Goal: Browse casually

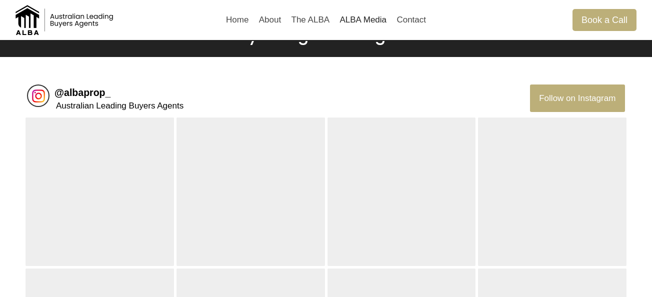
scroll to position [34, 0]
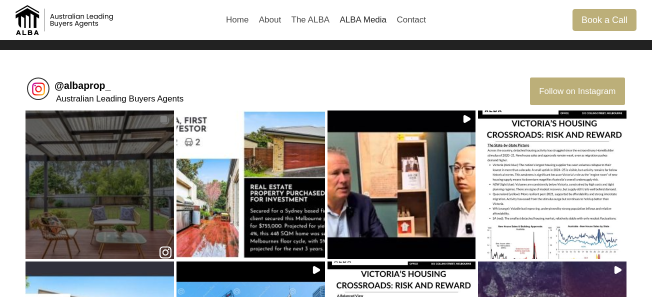
click at [134, 209] on div at bounding box center [99, 184] width 144 height 86
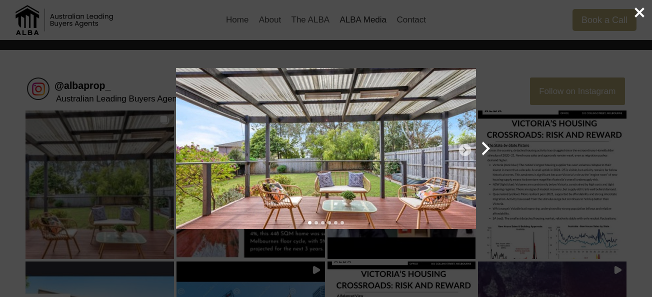
click at [467, 151] on icon "Next album item" at bounding box center [464, 149] width 9 height 9
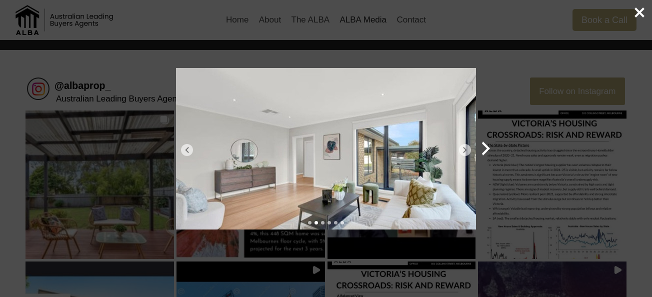
click at [467, 151] on icon "Next album item" at bounding box center [464, 149] width 9 height 9
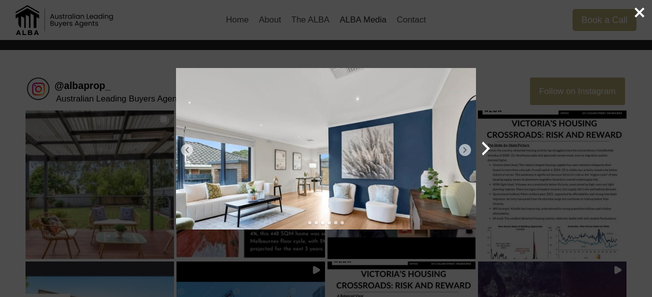
click at [467, 151] on icon "Next album item" at bounding box center [464, 149] width 9 height 9
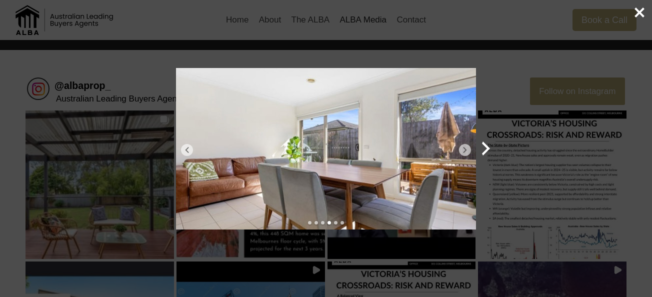
click at [154, 71] on div "Next Close" at bounding box center [326, 148] width 652 height 297
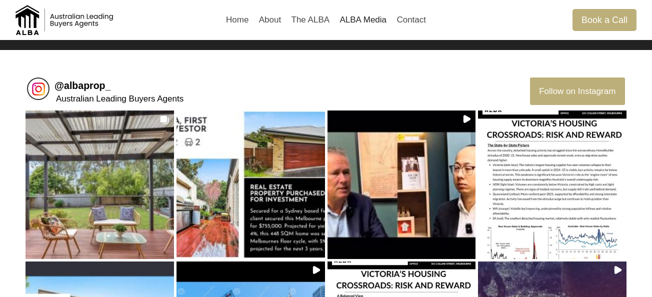
click at [85, 14] on img at bounding box center [65, 20] width 100 height 30
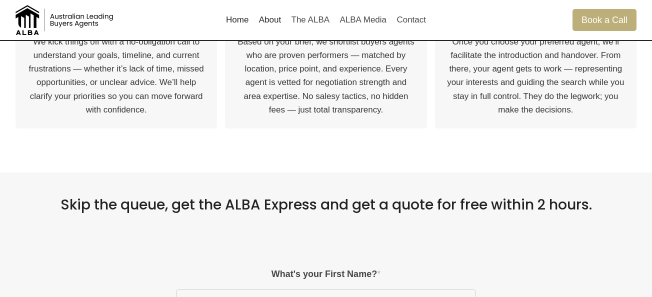
scroll to position [497, 0]
